Goal: Task Accomplishment & Management: Manage account settings

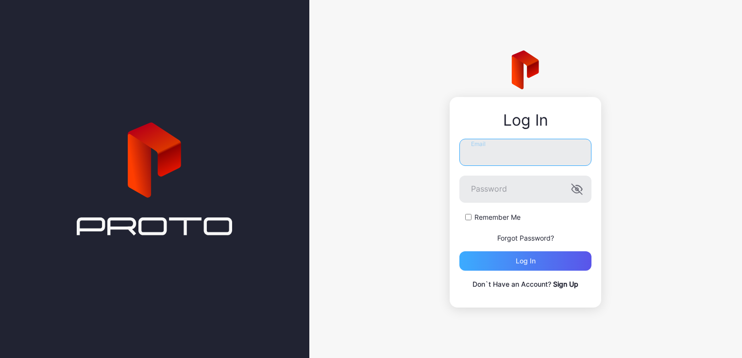
type input "**********"
click at [525, 267] on div "Log in" at bounding box center [526, 261] width 132 height 19
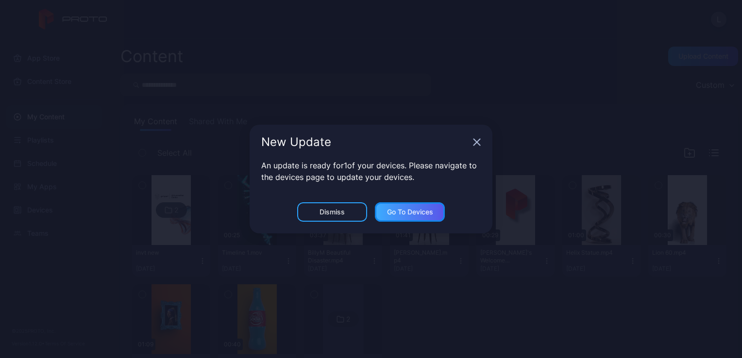
click at [396, 220] on div "Go to devices" at bounding box center [410, 212] width 70 height 19
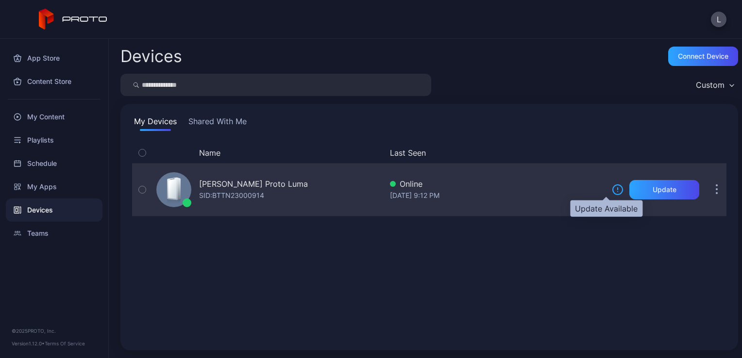
click at [612, 189] on icon at bounding box center [618, 190] width 12 height 12
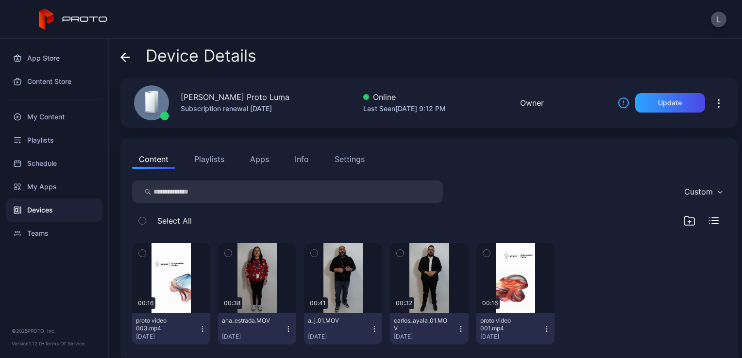
scroll to position [13, 0]
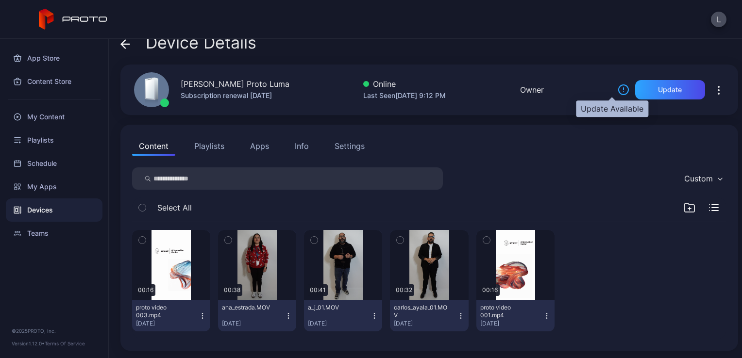
click at [618, 89] on icon at bounding box center [624, 90] width 12 height 12
click at [638, 91] on div "Update" at bounding box center [670, 89] width 70 height 19
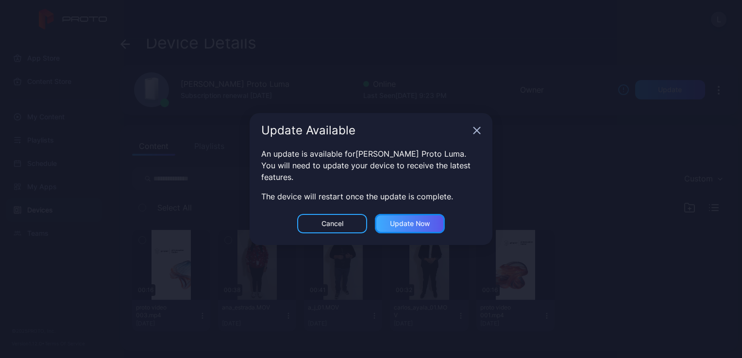
click at [405, 226] on div "Update now" at bounding box center [410, 224] width 40 height 8
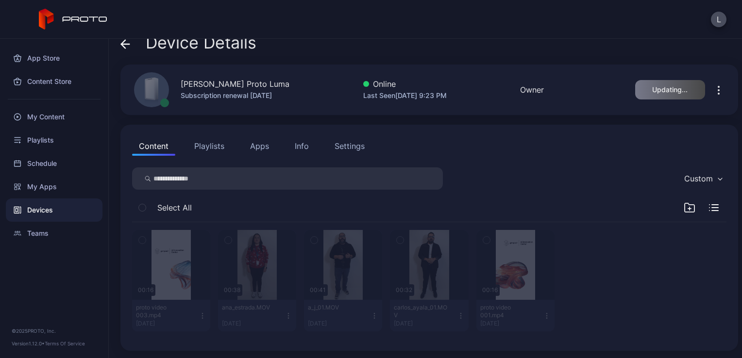
click at [196, 149] on button "Playlists" at bounding box center [210, 145] width 44 height 19
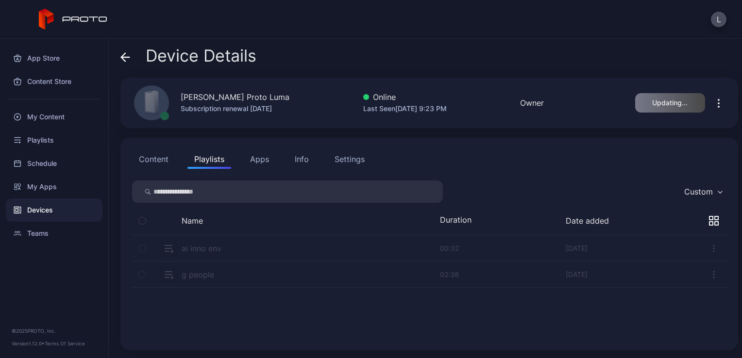
click at [152, 167] on button "Content" at bounding box center [153, 159] width 43 height 19
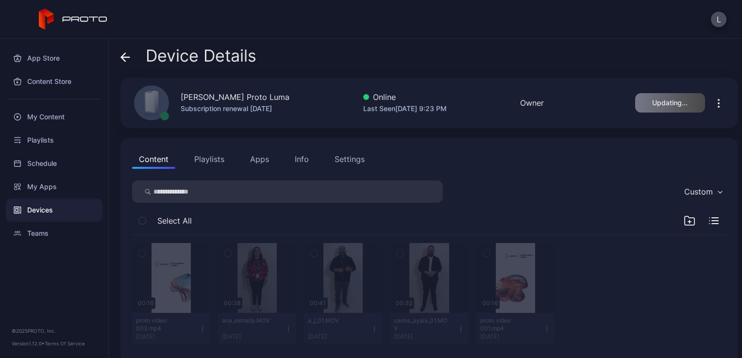
scroll to position [13, 0]
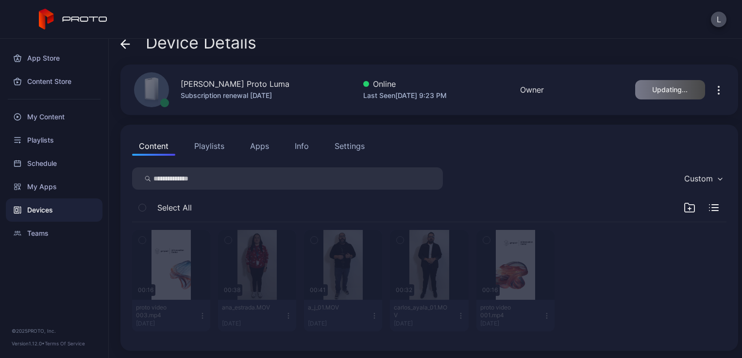
click at [209, 150] on button "Playlists" at bounding box center [210, 145] width 44 height 19
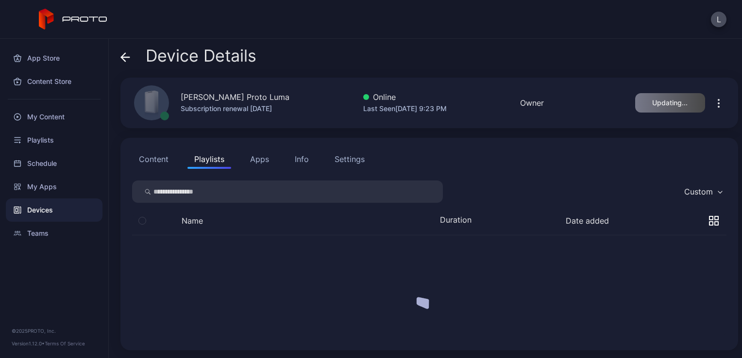
scroll to position [0, 0]
click at [169, 164] on button "Content" at bounding box center [153, 159] width 43 height 19
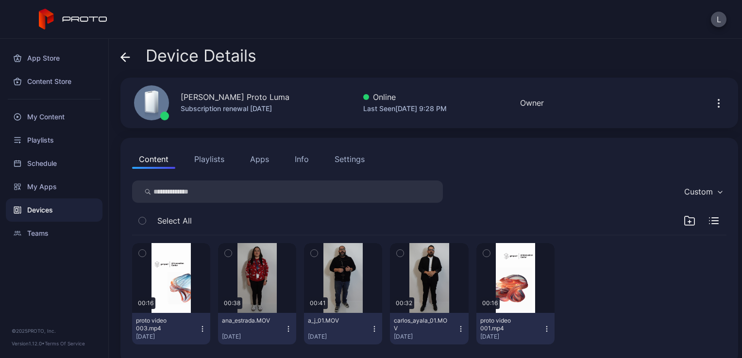
scroll to position [13, 0]
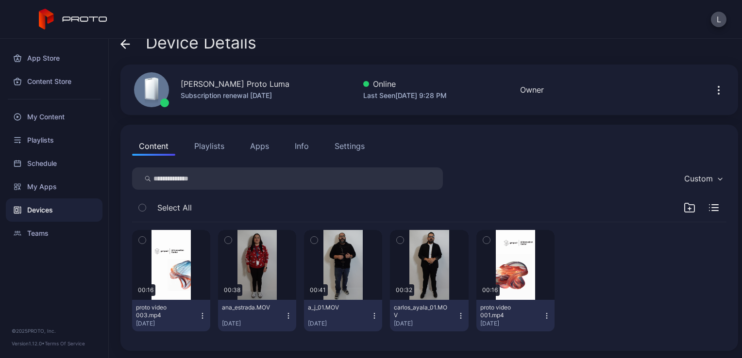
click at [144, 243] on icon "button" at bounding box center [142, 240] width 7 height 11
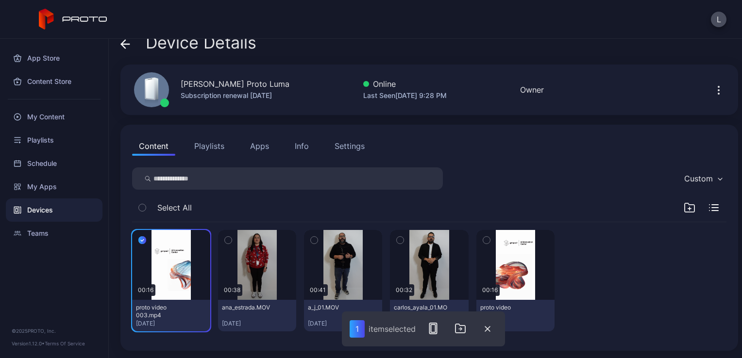
click at [148, 235] on button "button" at bounding box center [142, 240] width 20 height 20
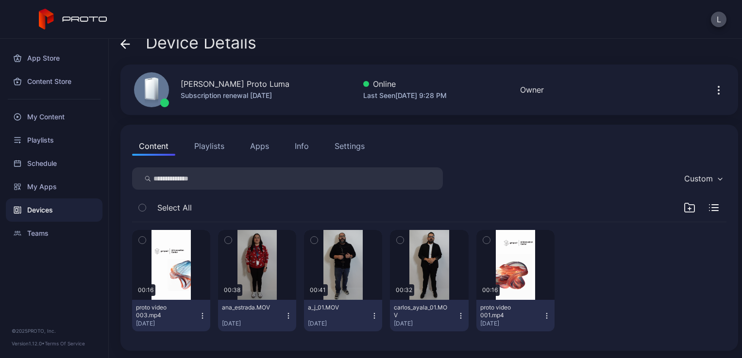
click at [216, 140] on button "Playlists" at bounding box center [210, 145] width 44 height 19
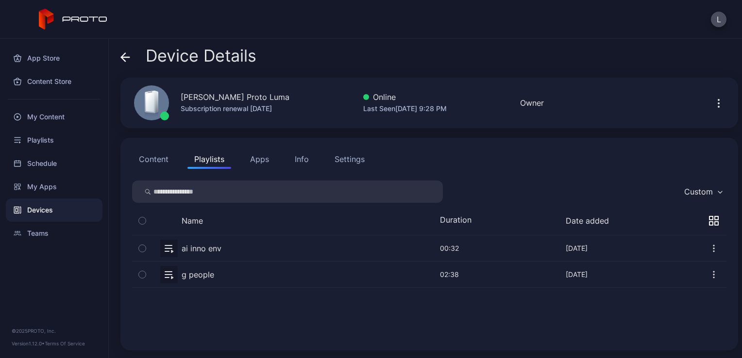
click at [211, 246] on button "button" at bounding box center [429, 249] width 595 height 26
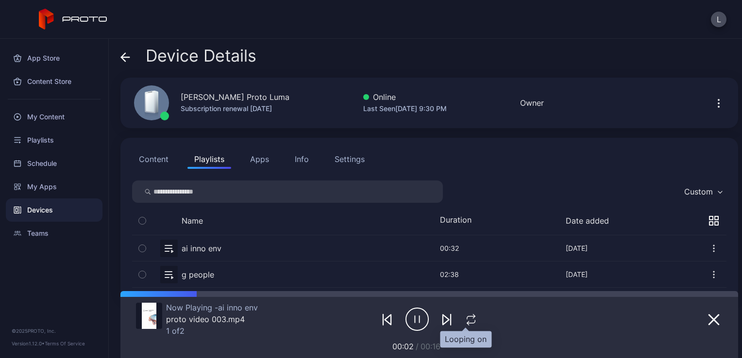
click at [465, 320] on icon "button" at bounding box center [471, 320] width 13 height 12
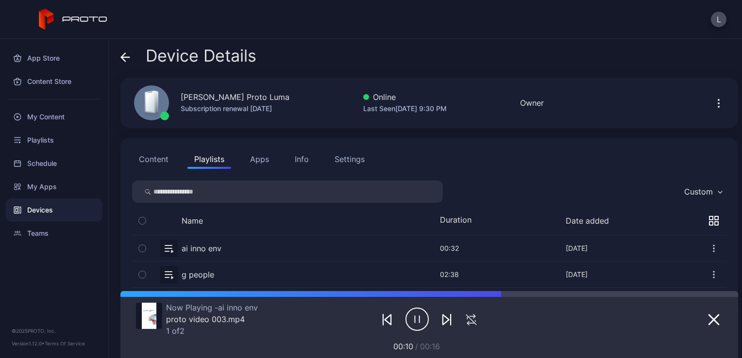
click at [121, 51] on span at bounding box center [125, 56] width 10 height 18
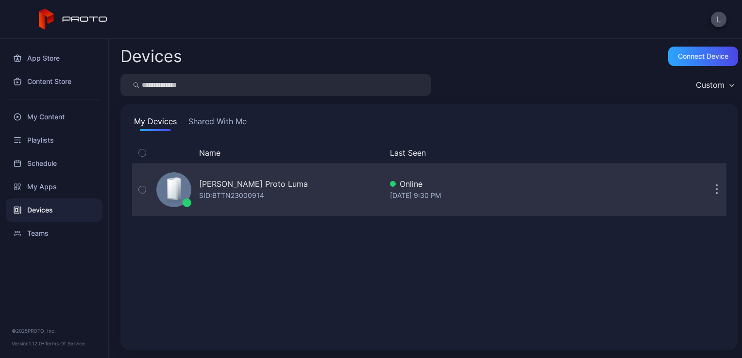
click at [711, 191] on button "button" at bounding box center [716, 189] width 19 height 19
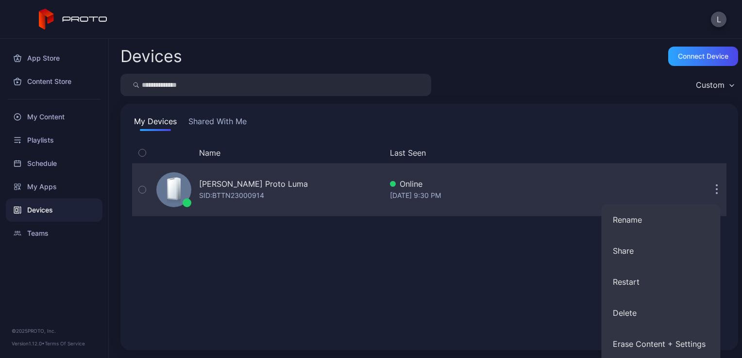
click at [441, 194] on div "Aug 17, 2025 at 9:30 PM" at bounding box center [497, 196] width 214 height 12
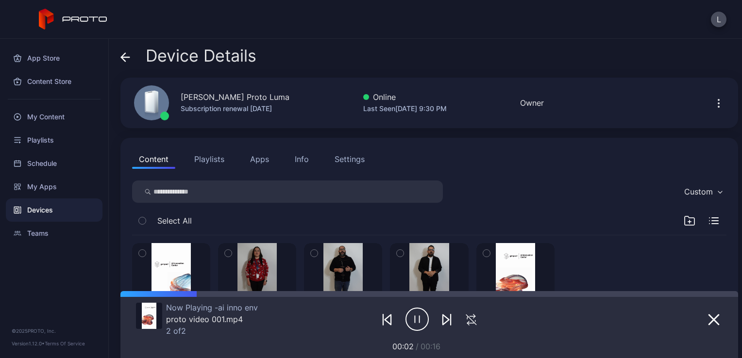
click at [344, 157] on div "Settings" at bounding box center [350, 160] width 30 height 12
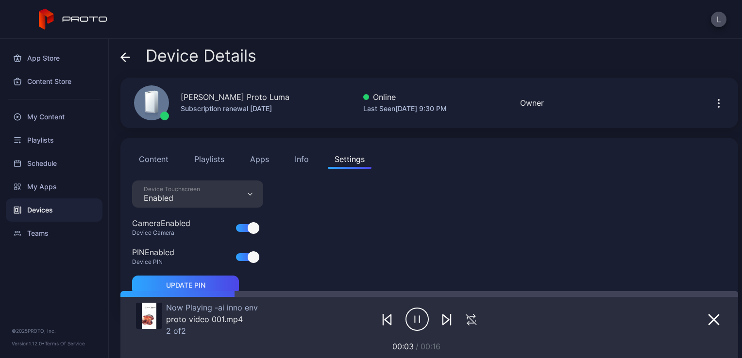
scroll to position [33, 0]
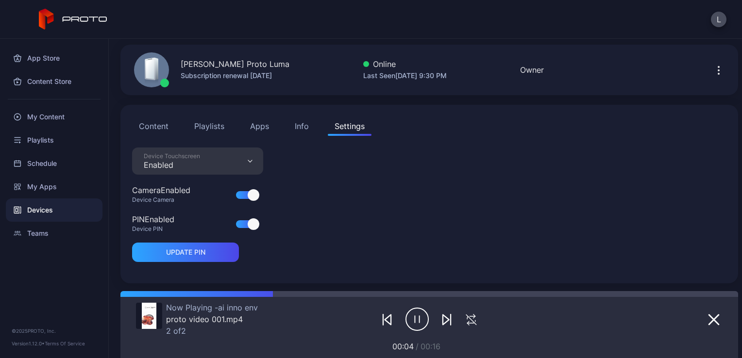
click at [246, 222] on div at bounding box center [246, 225] width 21 height 8
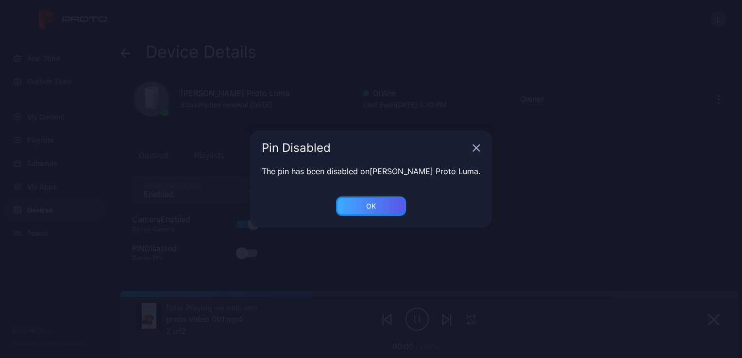
click at [372, 205] on div "OK" at bounding box center [371, 207] width 10 height 8
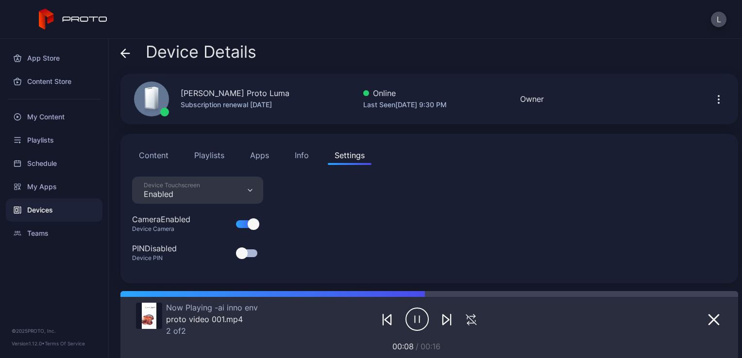
click at [145, 154] on button "Content" at bounding box center [153, 155] width 43 height 19
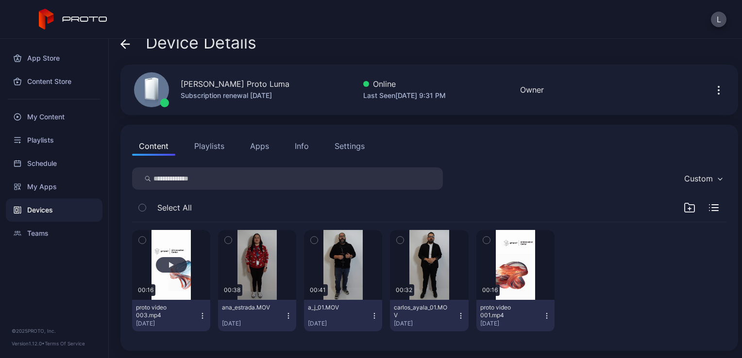
scroll to position [0, 0]
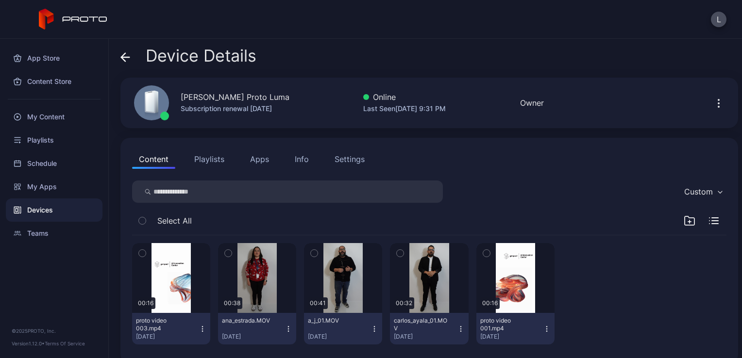
click at [204, 157] on button "Playlists" at bounding box center [210, 159] width 44 height 19
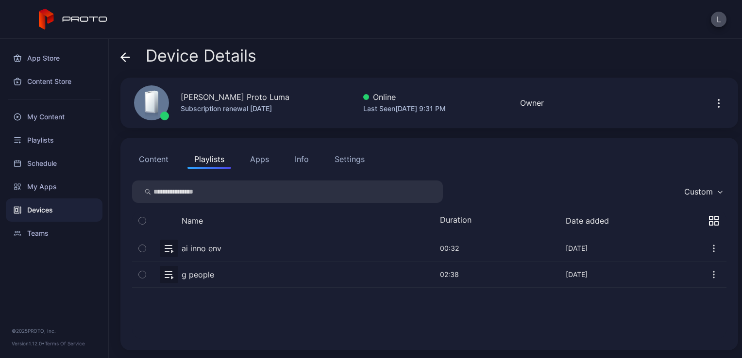
click at [224, 250] on button "button" at bounding box center [429, 249] width 595 height 26
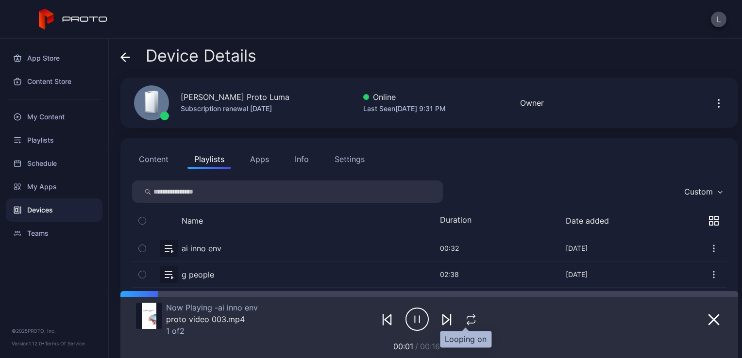
click at [462, 321] on button "button" at bounding box center [471, 320] width 18 height 14
click at [461, 321] on button "button" at bounding box center [472, 320] width 22 height 14
